Goal: Task Accomplishment & Management: Use online tool/utility

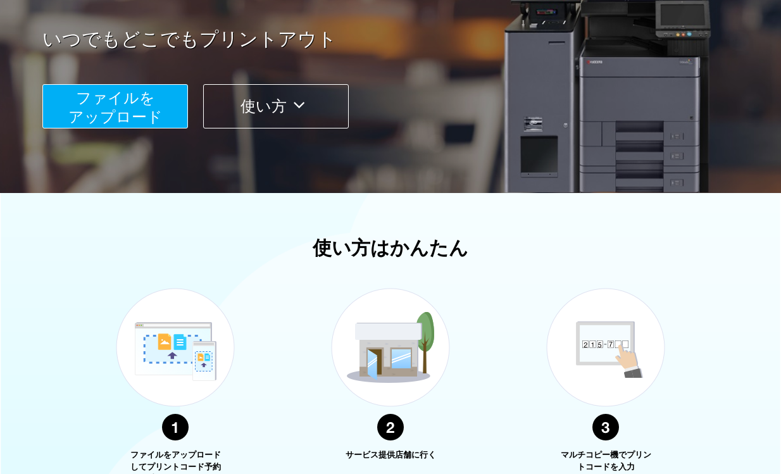
scroll to position [253, 0]
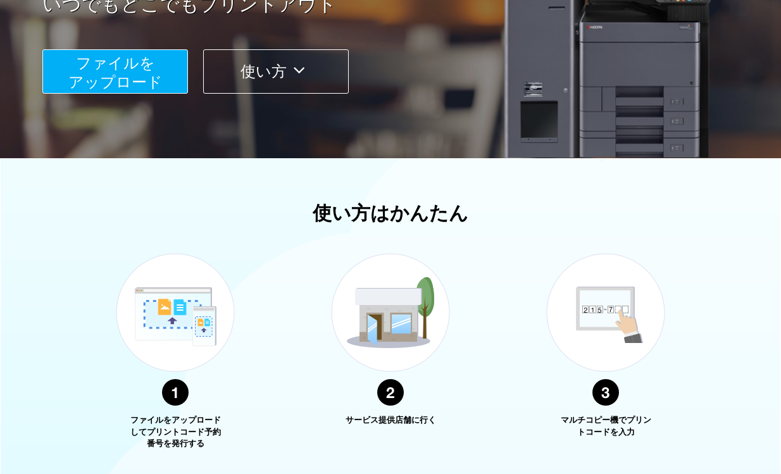
click at [80, 75] on span "ファイルを ​​アップロード" at bounding box center [115, 72] width 94 height 36
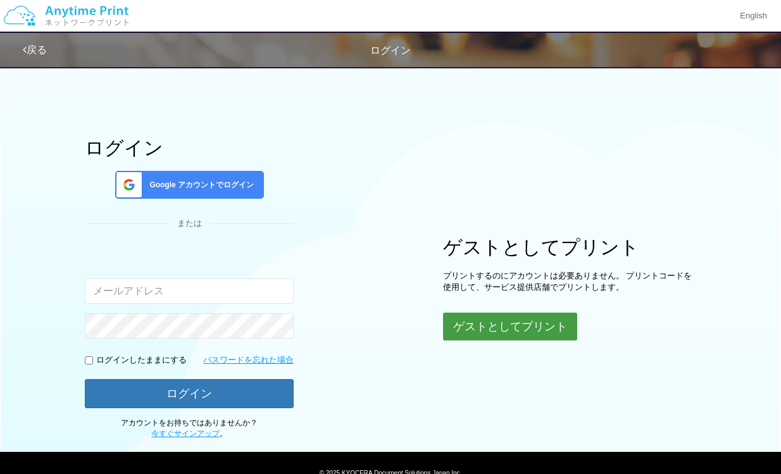
click at [556, 322] on button "ゲストとしてプリント" at bounding box center [510, 327] width 134 height 28
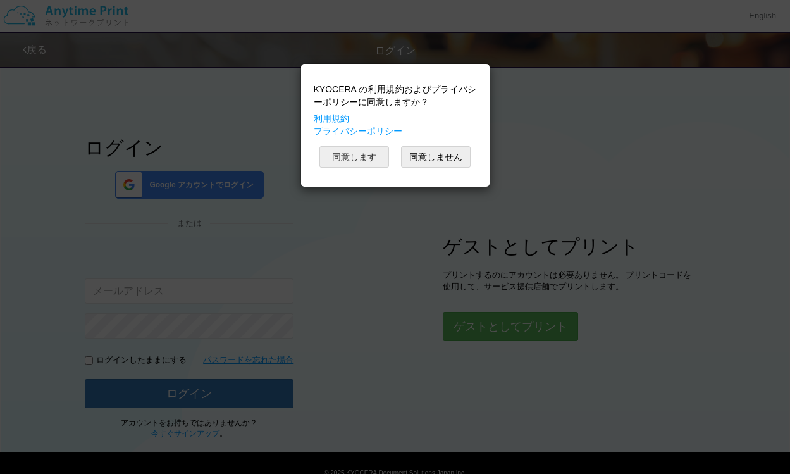
click at [371, 151] on button "同意します" at bounding box center [355, 157] width 70 height 22
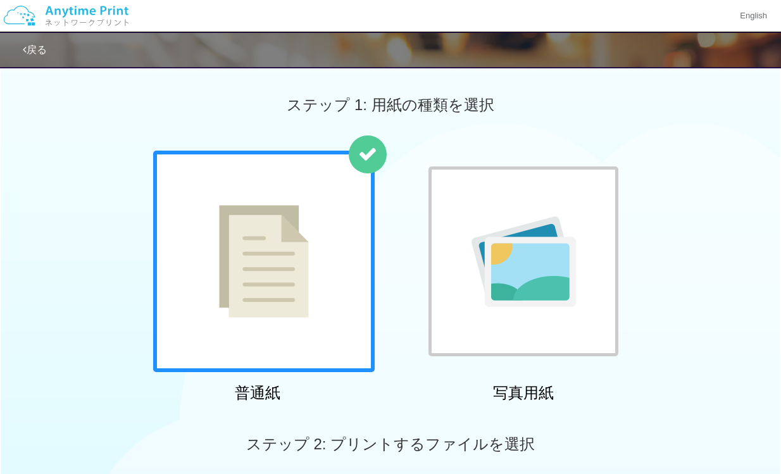
click at [280, 223] on div at bounding box center [263, 261] width 221 height 221
click at [292, 244] on img at bounding box center [264, 261] width 90 height 113
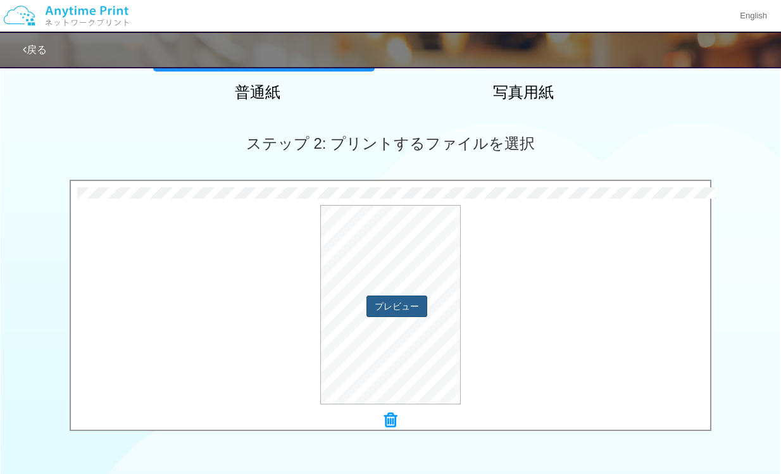
scroll to position [299, 0]
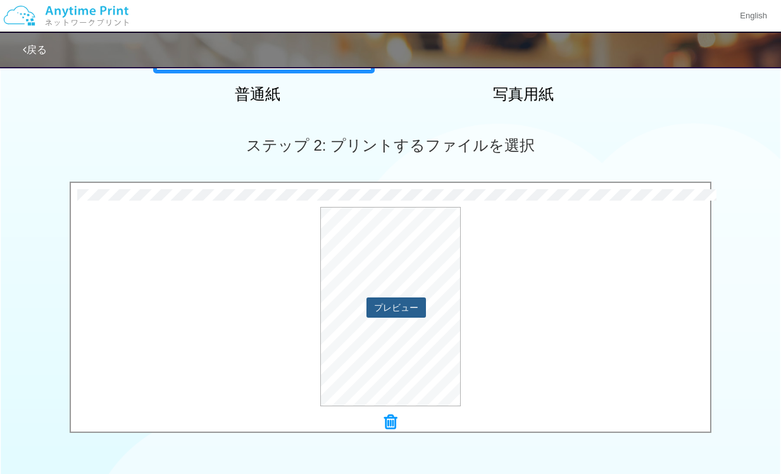
click at [409, 303] on button "プレビュー" at bounding box center [395, 307] width 59 height 20
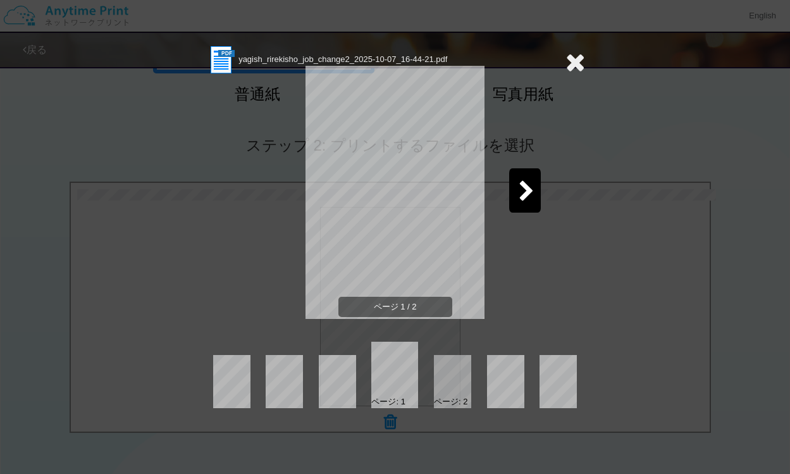
click at [523, 189] on icon at bounding box center [527, 192] width 16 height 22
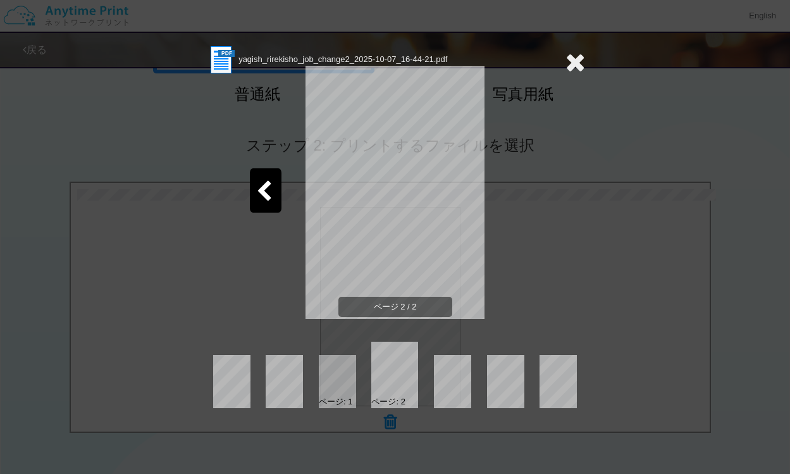
click at [575, 57] on icon at bounding box center [576, 61] width 20 height 25
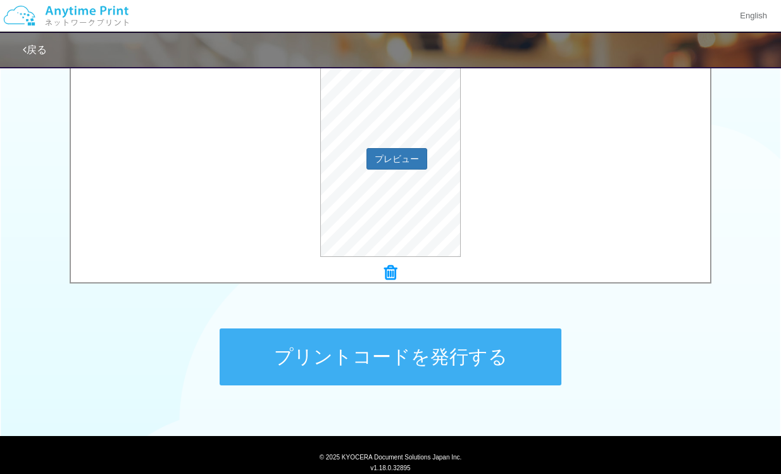
scroll to position [489, 0]
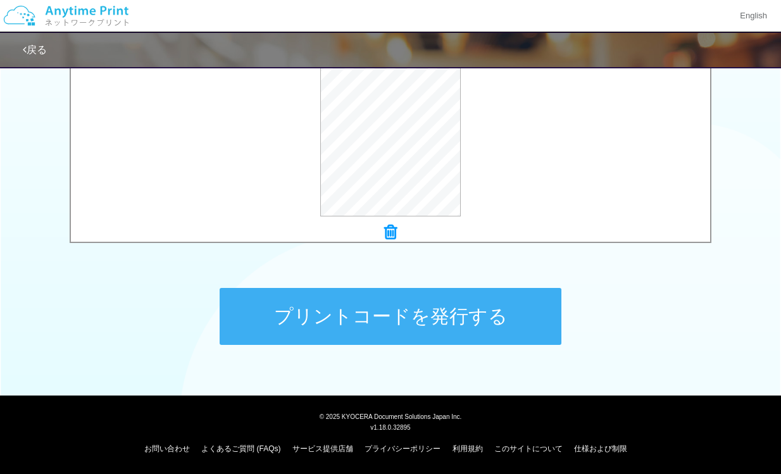
click at [498, 310] on button "プリントコードを発行する" at bounding box center [391, 316] width 342 height 57
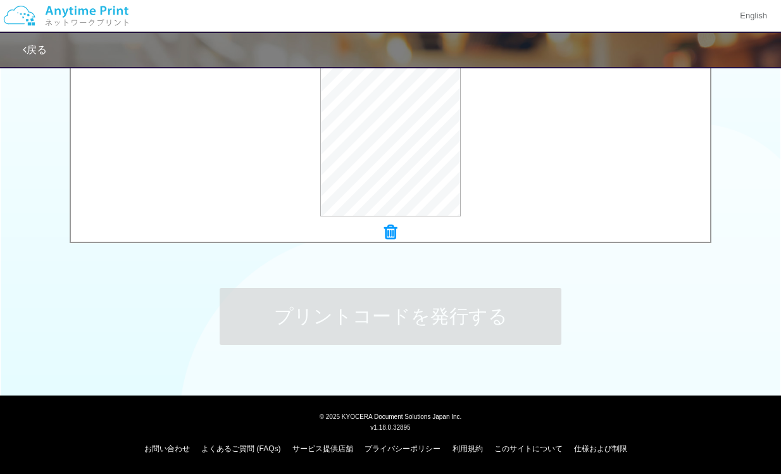
scroll to position [0, 0]
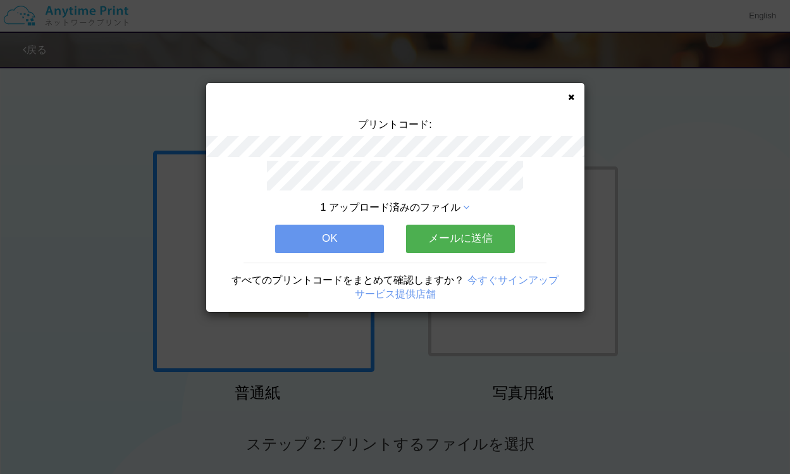
click at [338, 230] on button "OK" at bounding box center [329, 239] width 109 height 28
